Goal: Communication & Community: Answer question/provide support

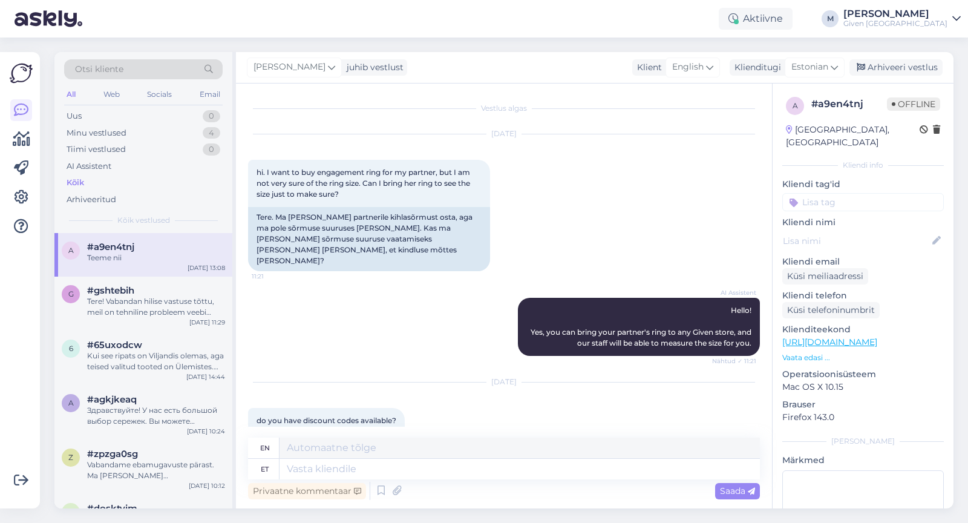
scroll to position [2230, 0]
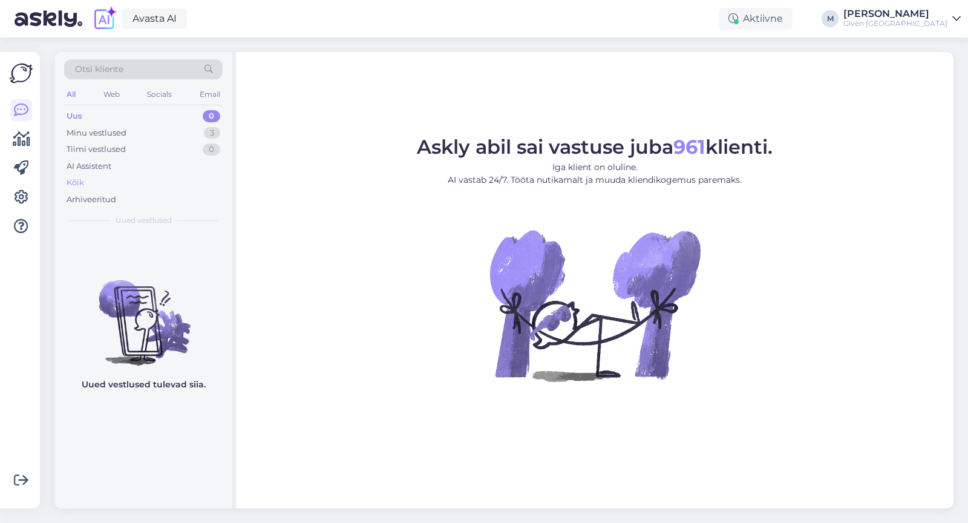
click at [111, 183] on div "Kõik" at bounding box center [143, 182] width 159 height 17
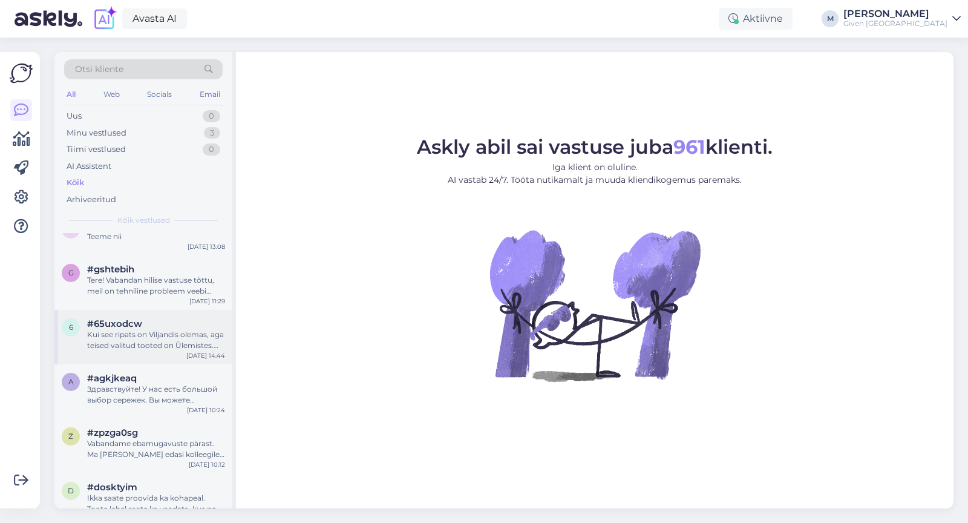
scroll to position [98, 0]
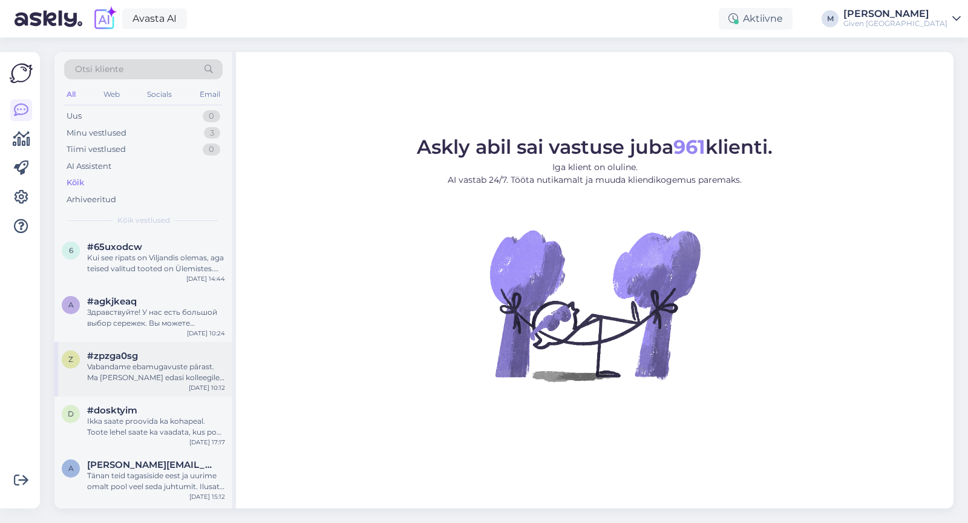
click at [186, 358] on div "#zpzga0sg" at bounding box center [156, 355] width 138 height 11
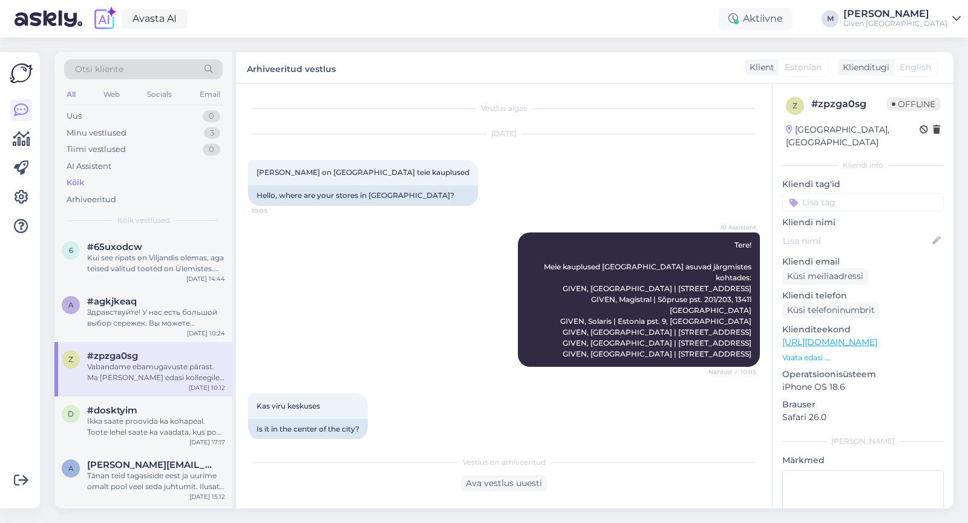
scroll to position [0, 0]
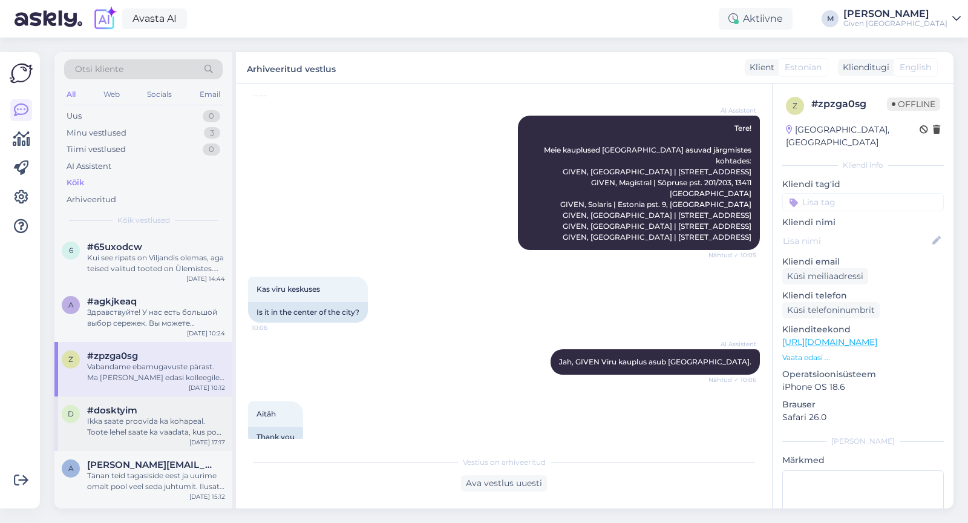
click at [169, 421] on div "Ikka saate proovida ka kohapeal. Toote lehel saate ka vaadata, kus poes antud e…" at bounding box center [156, 427] width 138 height 22
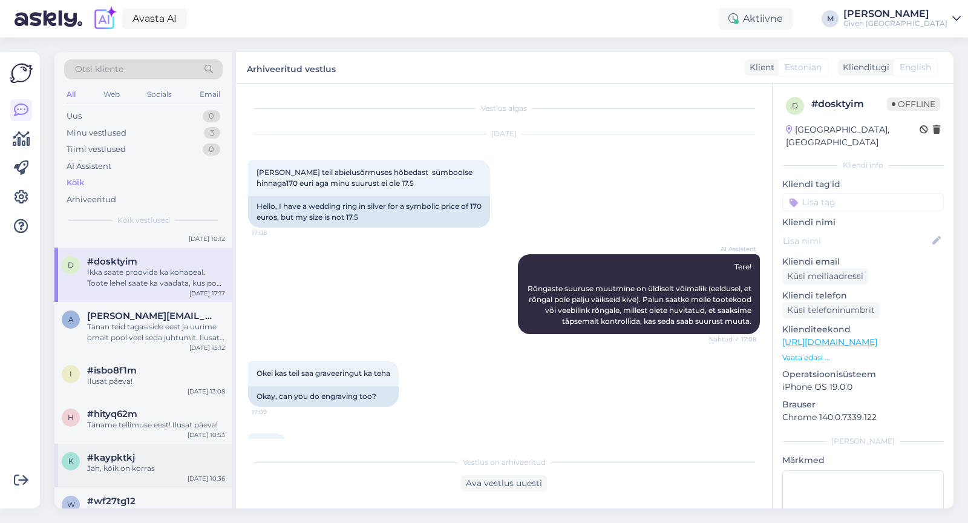
scroll to position [302, 0]
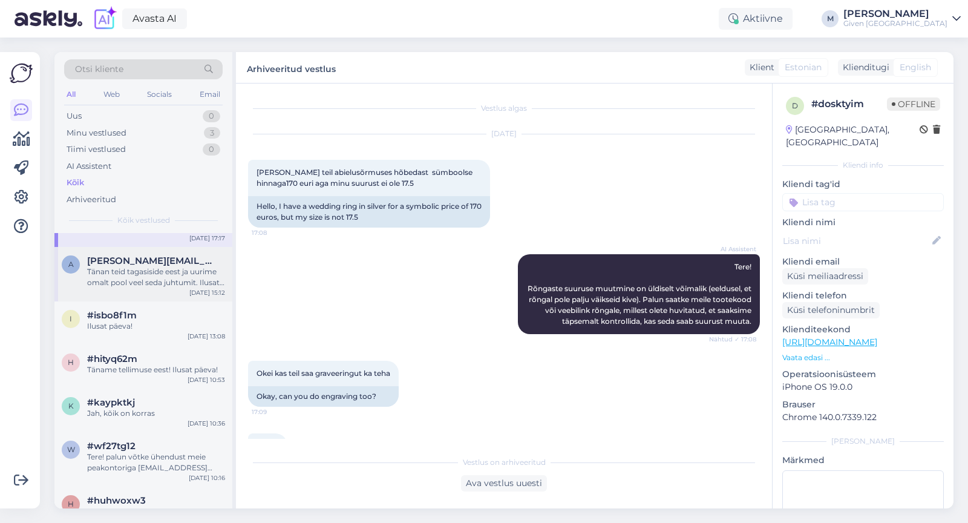
click at [149, 283] on div "Tänan teid tagasiside eest ja uurime omalt pool veel seda juhtumit. Ilusat päev…" at bounding box center [156, 277] width 138 height 22
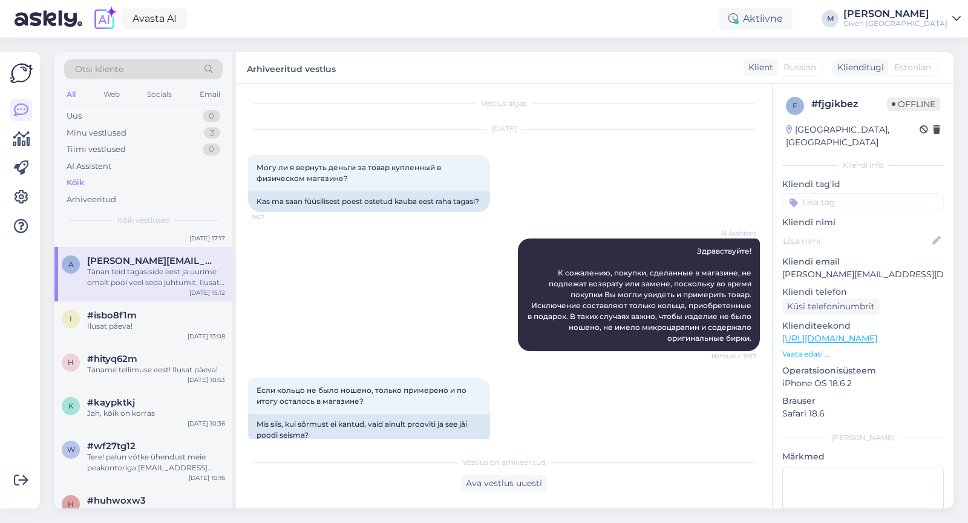
scroll to position [0, 0]
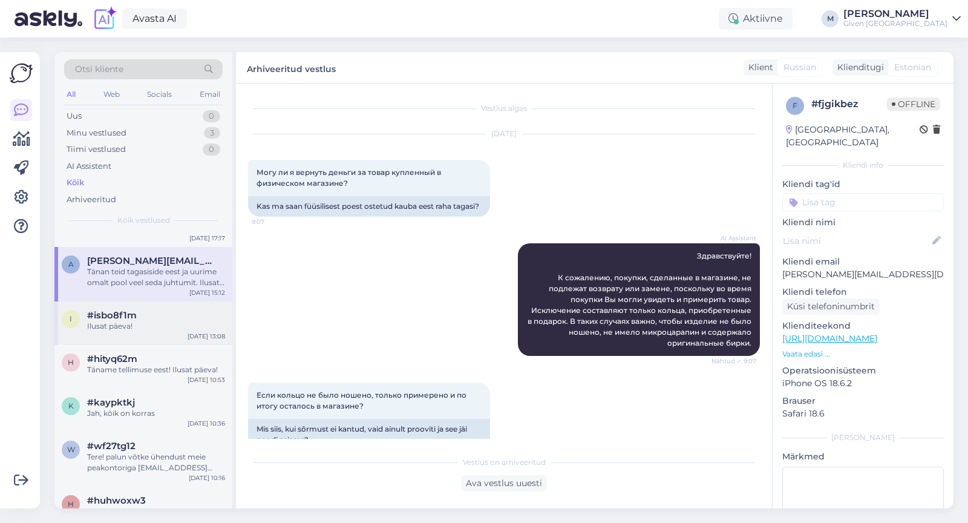
click at [163, 333] on div "i #isbo8f1m Ilusat päeva! [DATE] 13:08" at bounding box center [143, 323] width 178 height 44
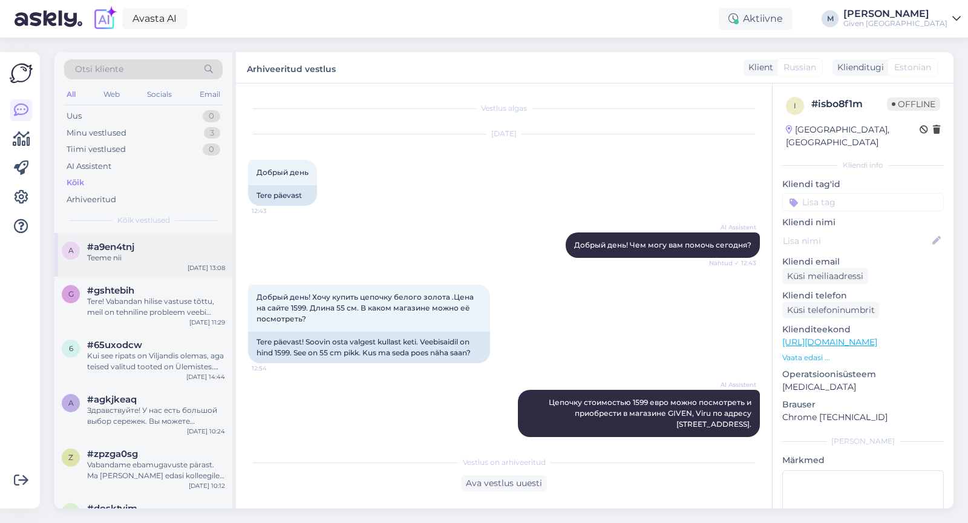
click at [165, 269] on div "a #a9en4tnj Teeme nii [DATE] 13:08" at bounding box center [143, 255] width 178 height 44
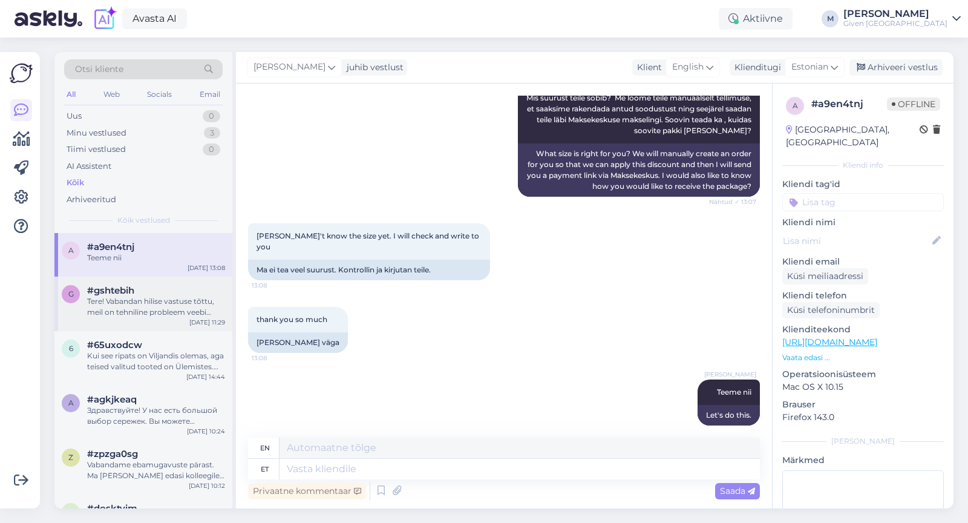
click at [169, 303] on div "Tere! Vabandan hilise vastuse tõttu, meil on tehniline probleem veebi chatiga. …" at bounding box center [156, 307] width 138 height 22
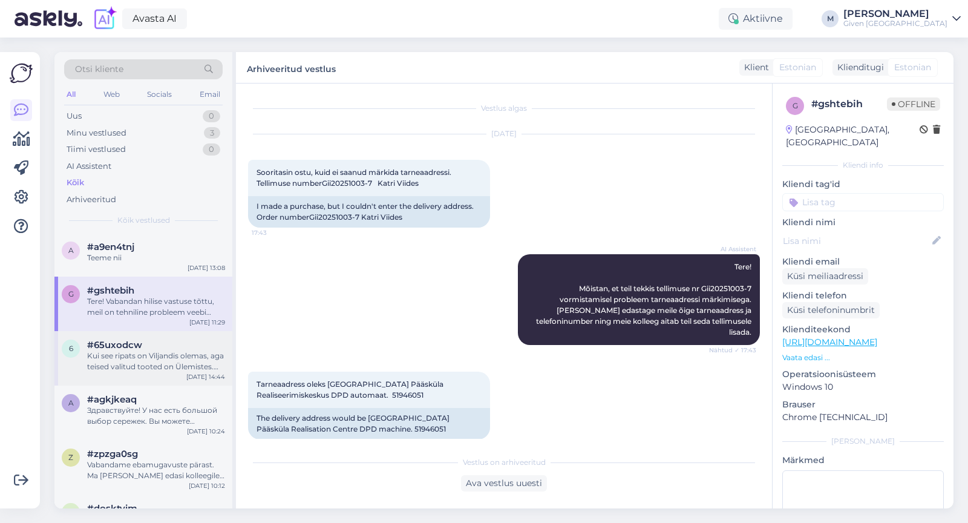
click at [143, 366] on div "Kui see ripats on Viljandis olemas, aga teised valitud tooted on Ülemistes. Kas…" at bounding box center [156, 361] width 138 height 22
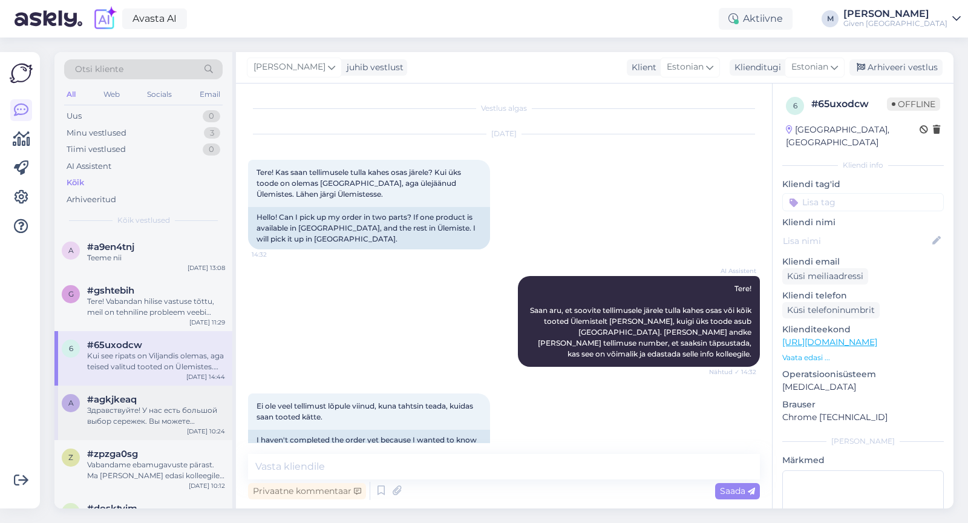
click at [119, 405] on div "Здравствуйте! У нас есть большой выбор сережек. Вы можете просмотреть наш ассор…" at bounding box center [156, 416] width 138 height 22
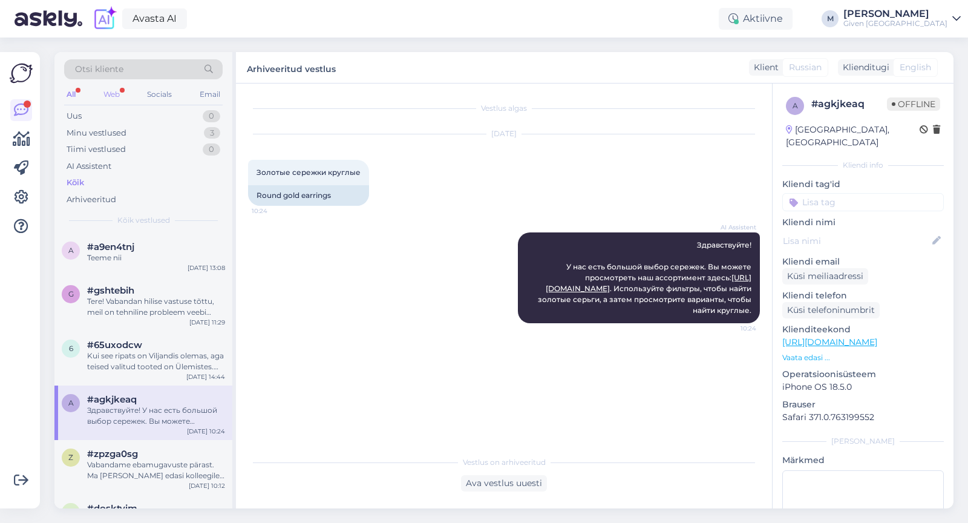
click at [120, 94] on div "Web" at bounding box center [111, 95] width 21 height 16
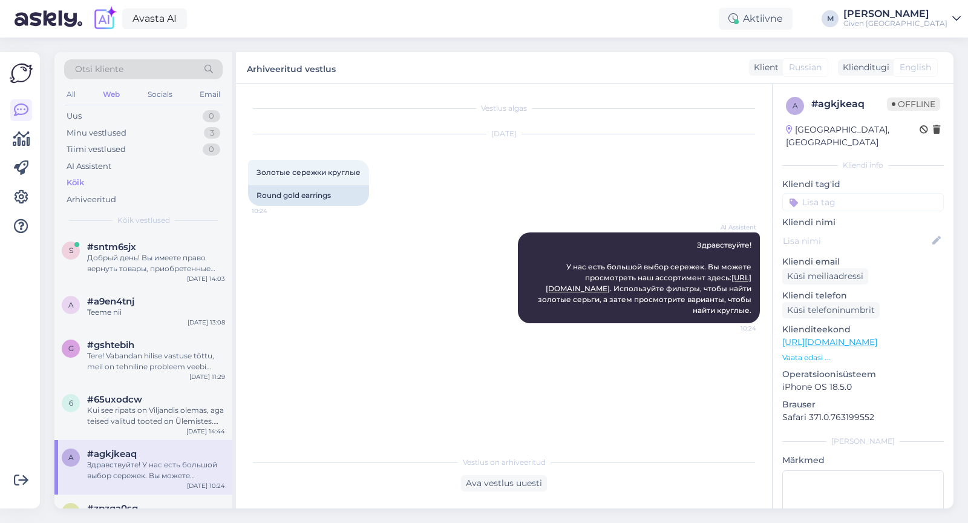
click at [89, 184] on div "Kõik" at bounding box center [143, 182] width 159 height 17
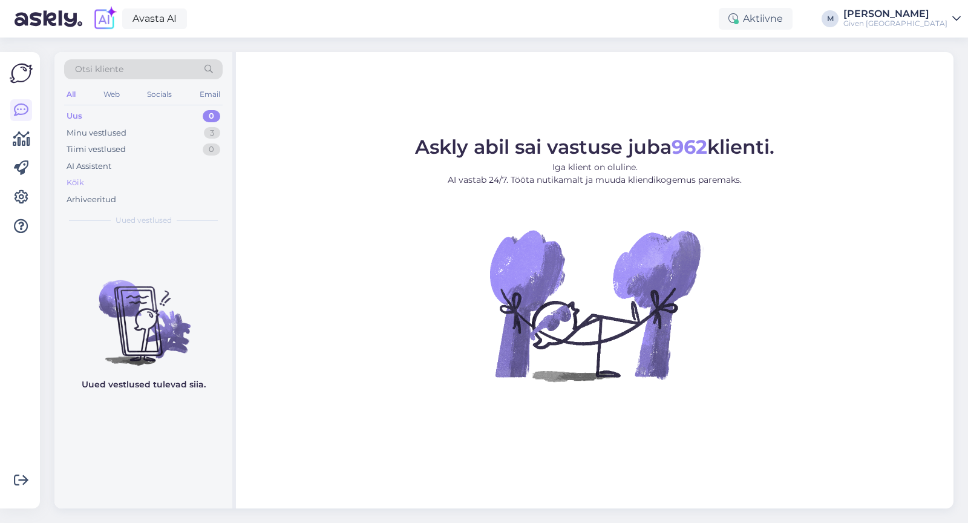
click at [102, 180] on div "Kõik" at bounding box center [143, 182] width 159 height 17
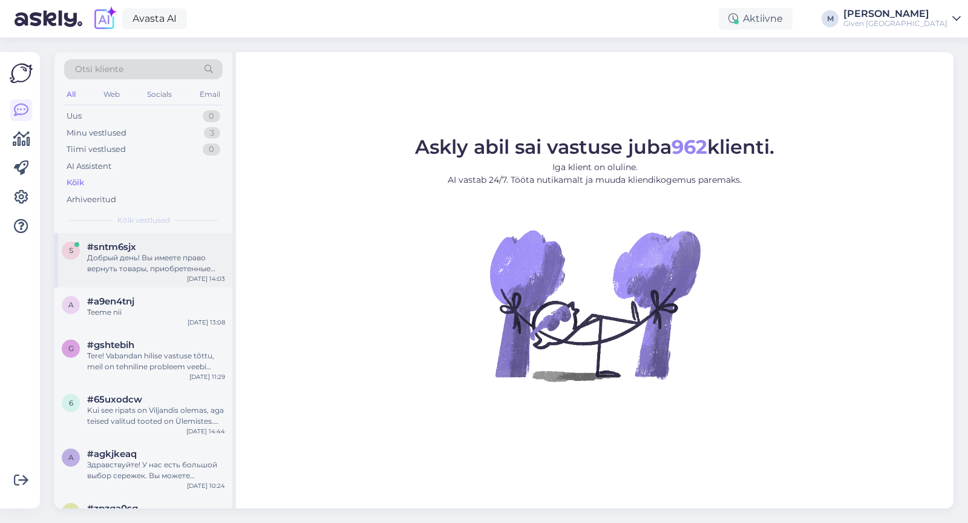
click at [143, 254] on div "Добрый день! Вы имеете право вернуть товары, приобретенные онлайн, в течение 14…" at bounding box center [156, 263] width 138 height 22
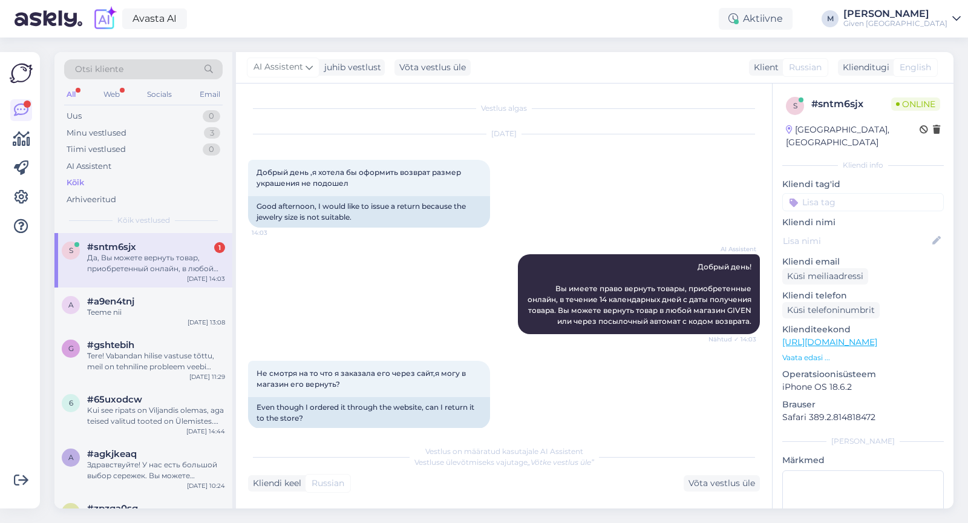
scroll to position [76, 0]
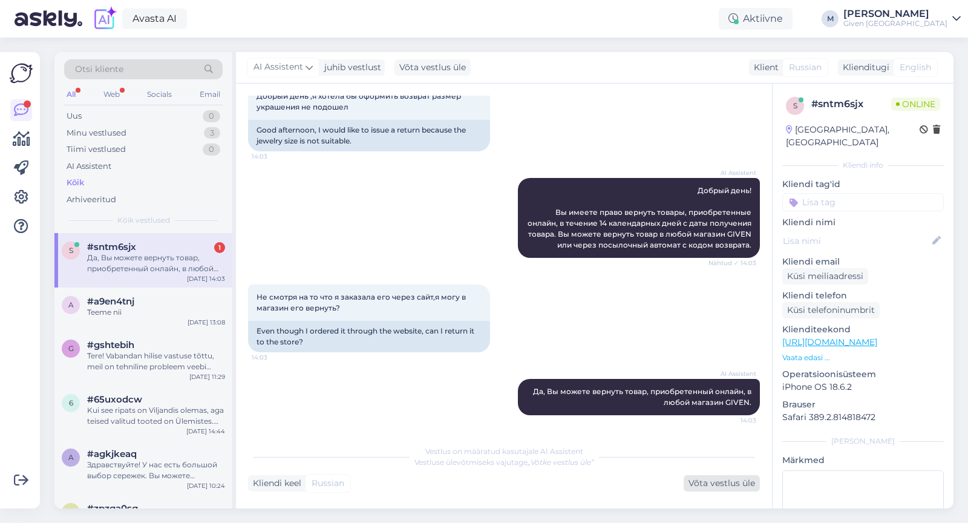
click at [715, 485] on div "Võta vestlus üle" at bounding box center [722, 483] width 76 height 16
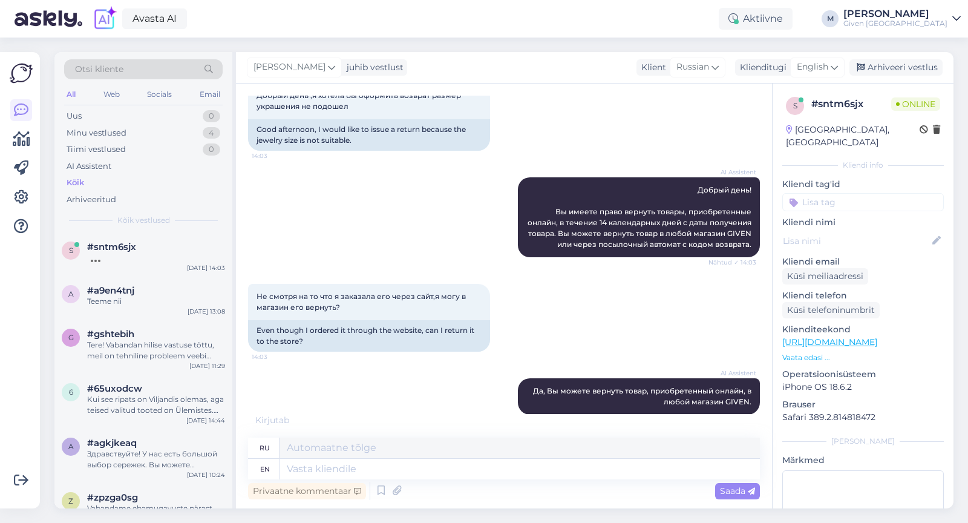
scroll to position [149, 0]
